Goal: Transaction & Acquisition: Book appointment/travel/reservation

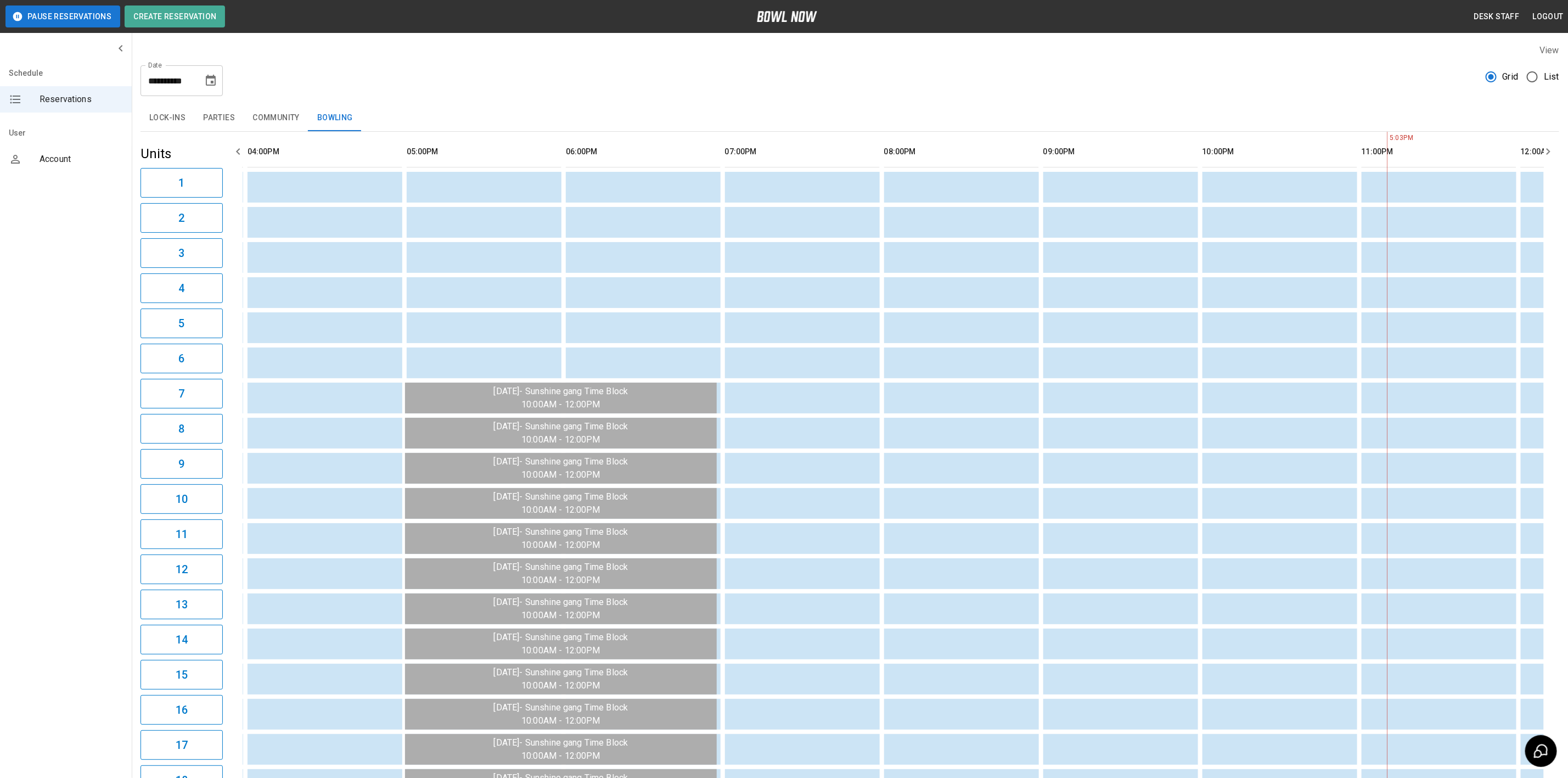
scroll to position [0, 1114]
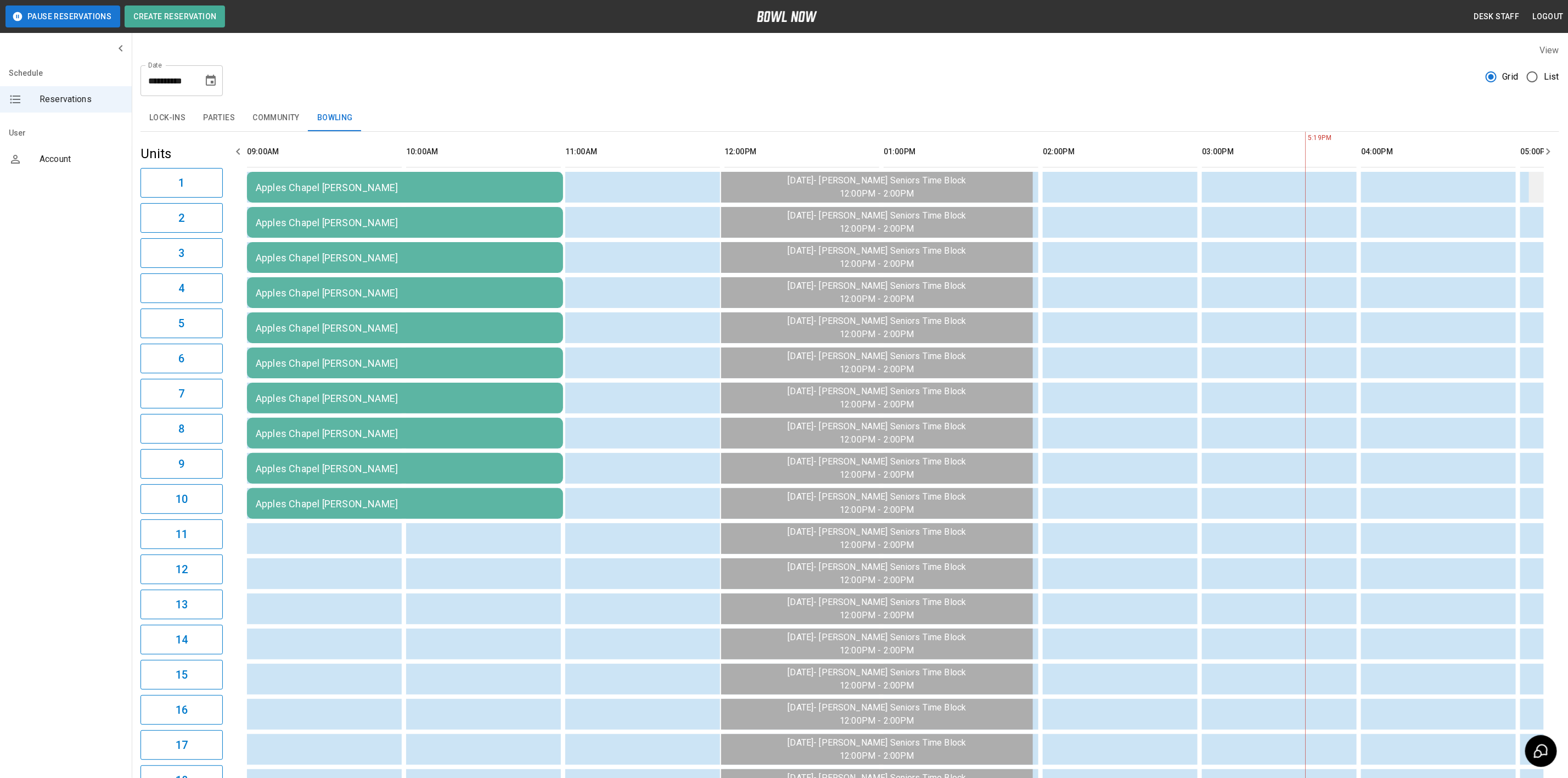
scroll to position [0, 955]
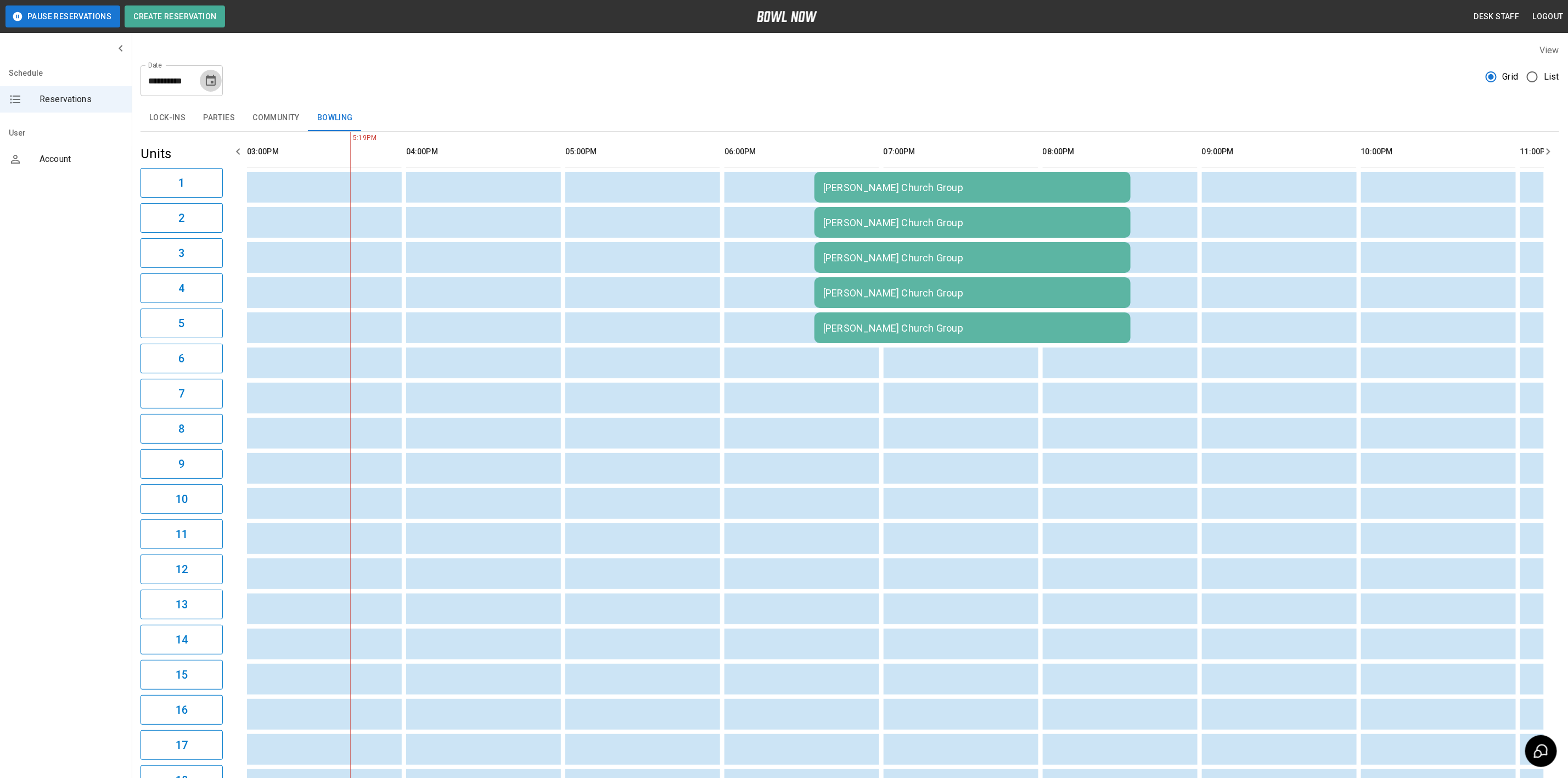
click at [212, 86] on icon "Choose date, selected date is Aug 12, 2025" at bounding box center [210, 81] width 13 height 13
drag, startPoint x: 164, startPoint y: 196, endPoint x: 721, endPoint y: 308, distance: 568.1
click at [164, 196] on button "13" at bounding box center [167, 201] width 20 height 20
type input "**********"
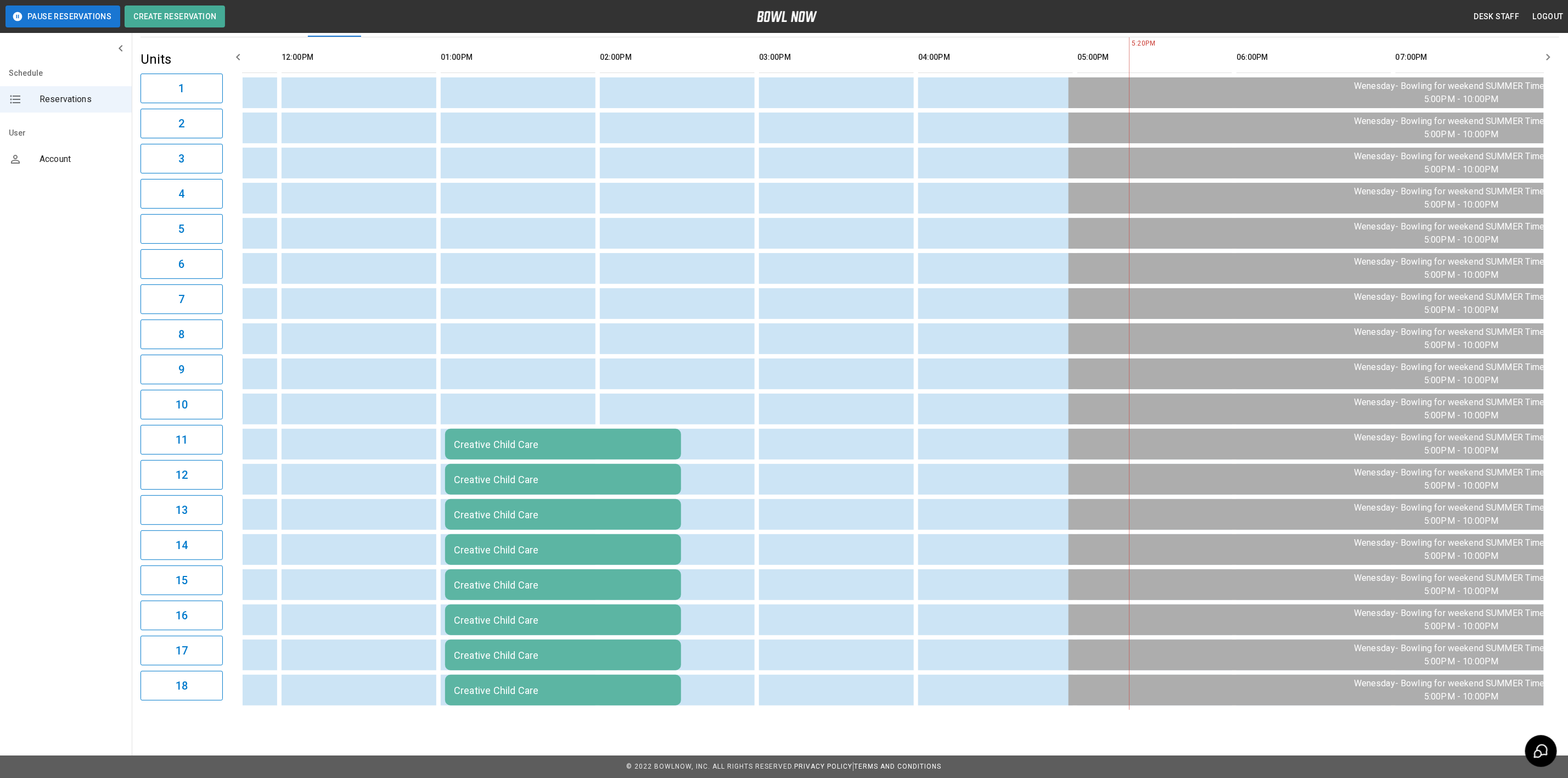
scroll to position [101, 0]
click at [763, 697] on table "Creative Child Care Creative Child Care Creative Child Care Creative Child Care…" at bounding box center [1164, 373] width 2729 height 673
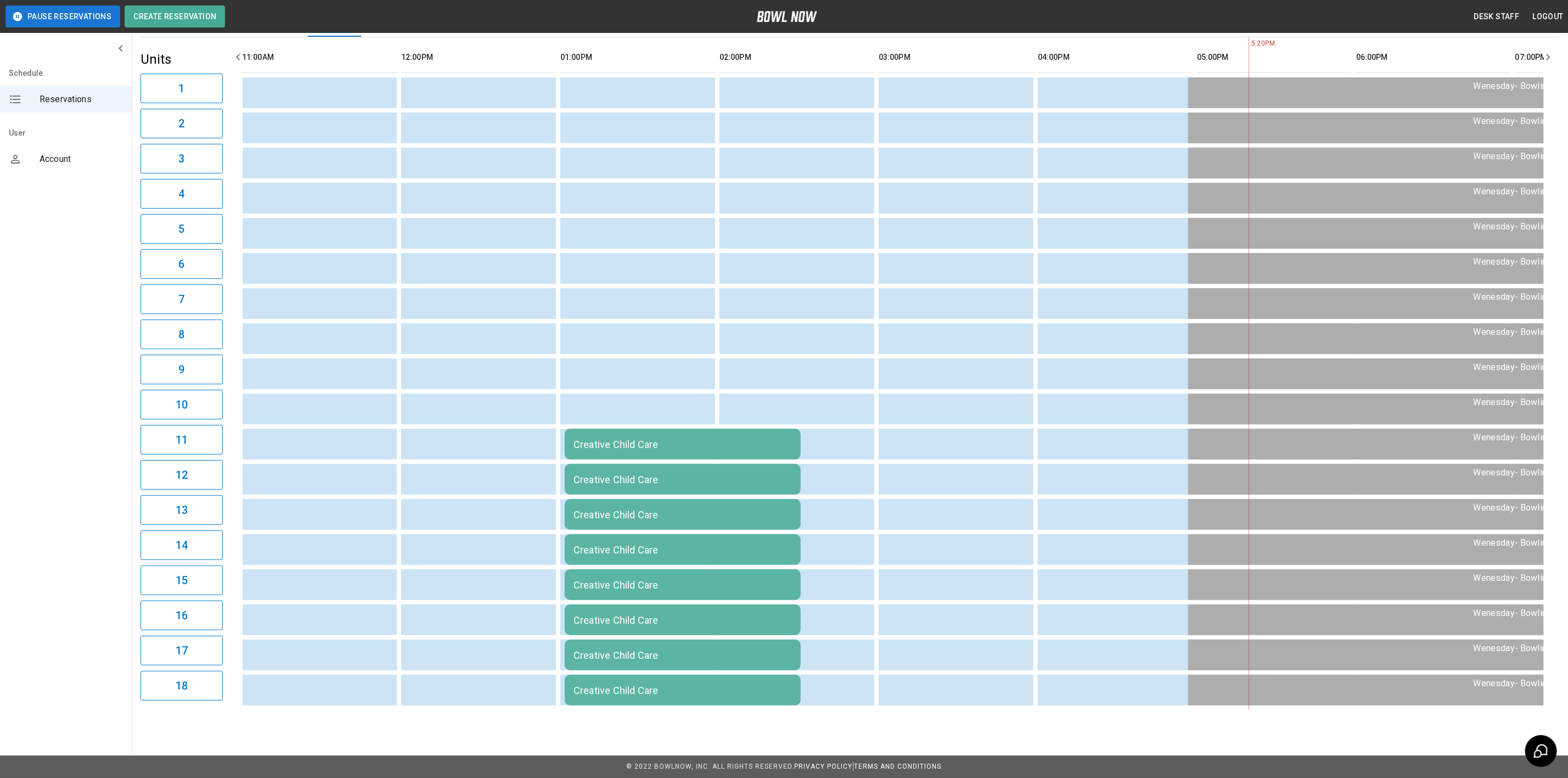
scroll to position [0, 278]
